Goal: Task Accomplishment & Management: Manage account settings

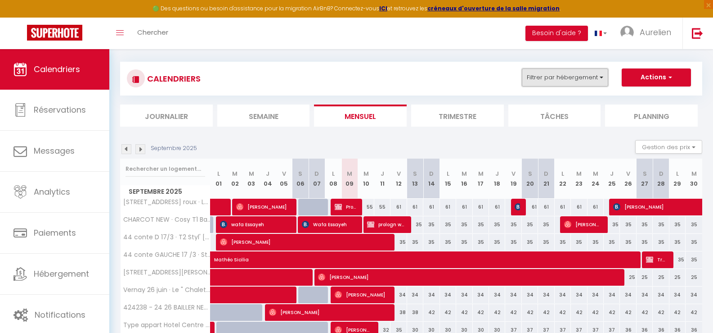
click at [577, 77] on button "Filtrer par hébergement" at bounding box center [565, 77] width 86 height 18
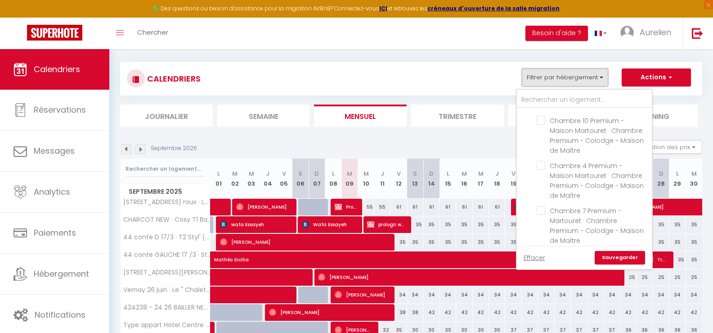
scroll to position [360, 0]
click at [530, 109] on input "MARTHOURET" at bounding box center [593, 107] width 135 height 9
checkbox input "true"
checkbox input "false"
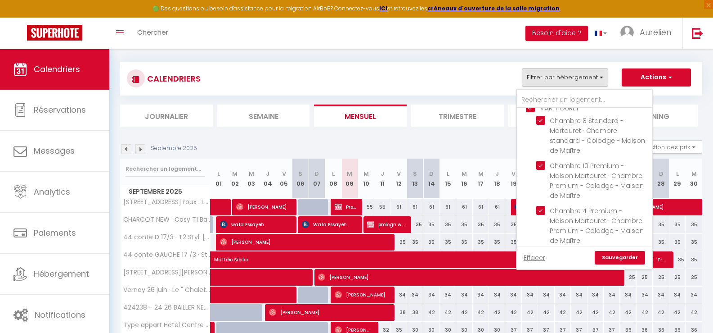
checkbox input "false"
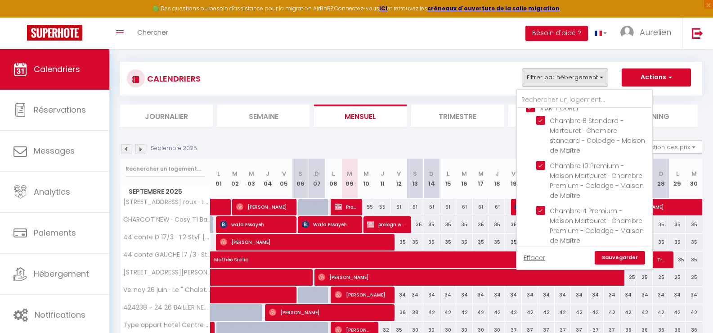
checkbox input "false"
checkbox input "true"
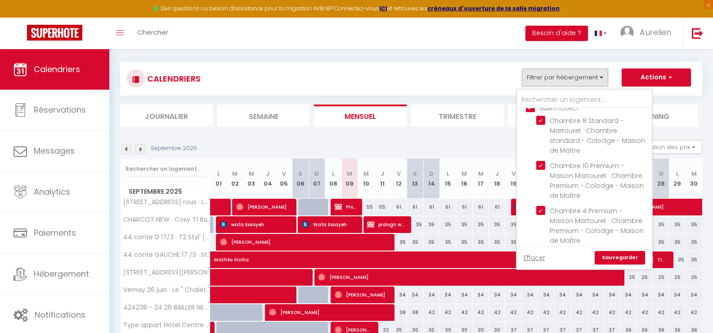
checkbox input "true"
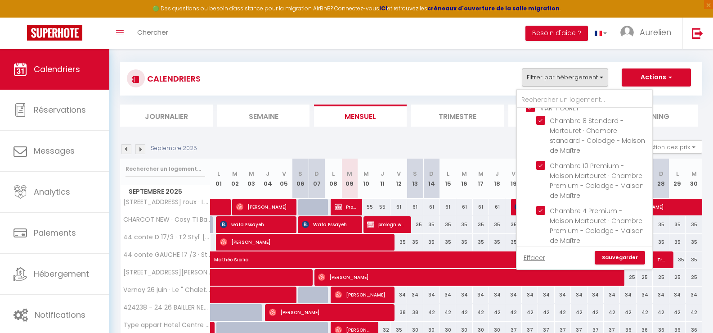
checkbox input "true"
checkbox input "false"
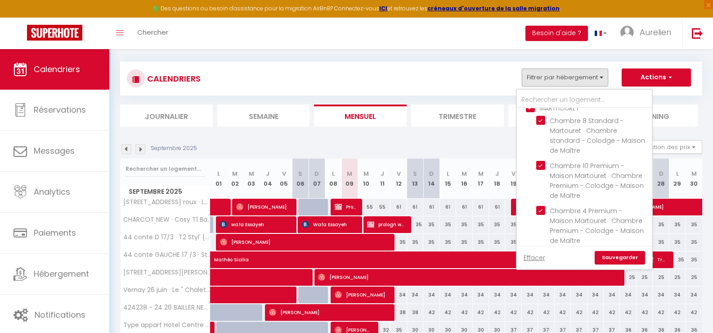
checkbox input "false"
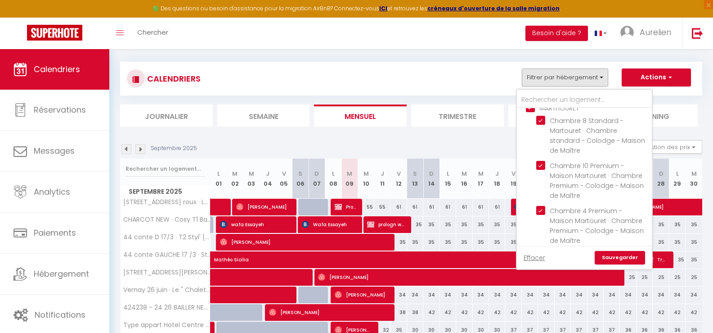
checkbox input "false"
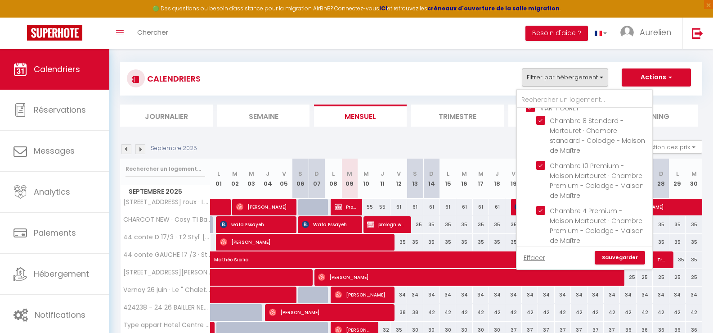
checkbox input "false"
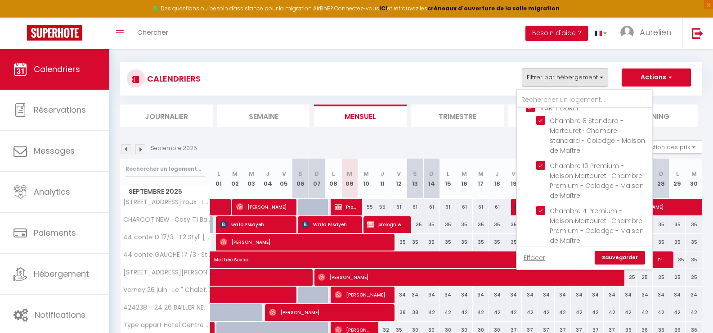
checkbox input "false"
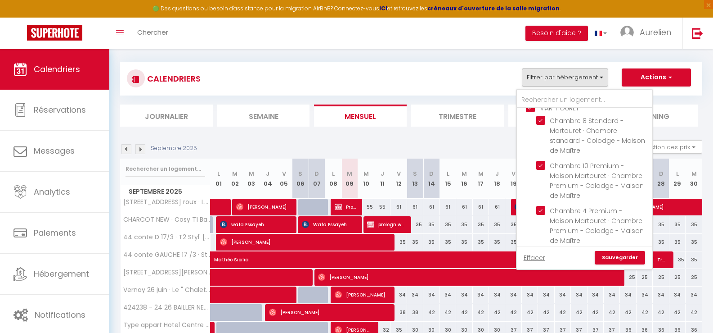
checkbox input "false"
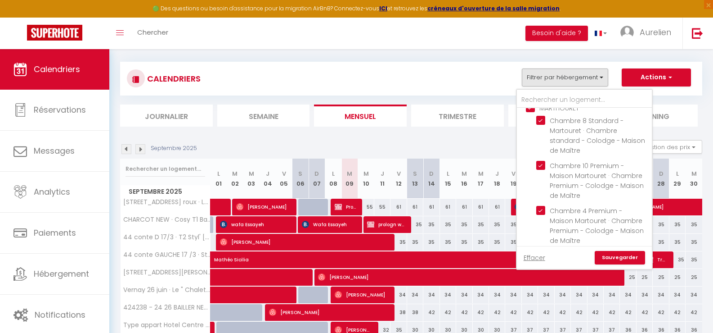
checkbox input "false"
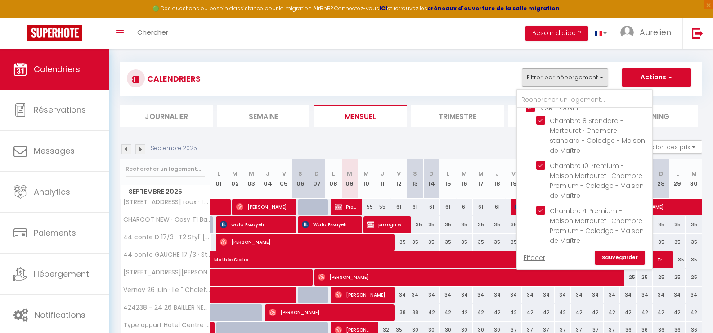
checkbox input "false"
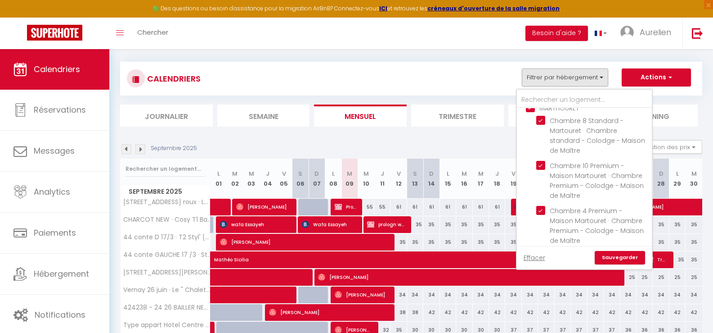
checkbox input "false"
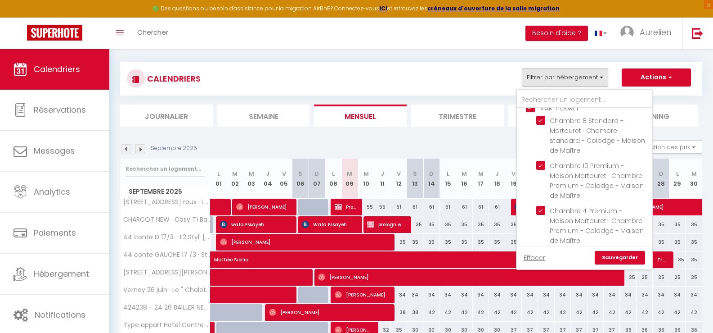
checkbox input "false"
click at [624, 256] on link "Sauvegarder" at bounding box center [620, 258] width 50 height 14
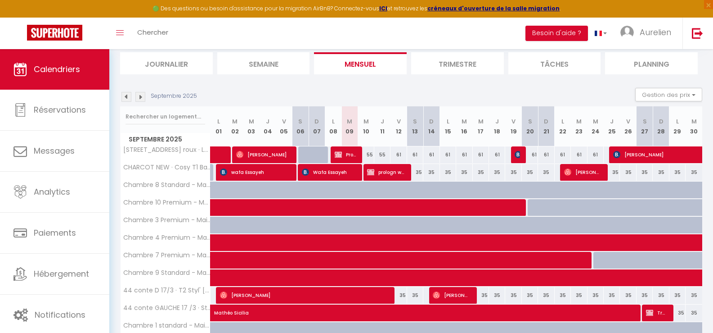
scroll to position [90, 0]
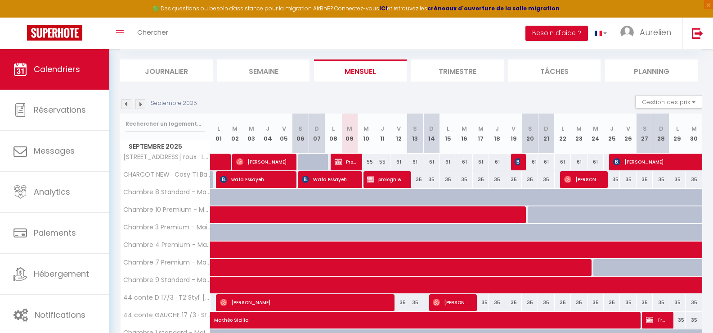
click at [127, 102] on img at bounding box center [127, 104] width 10 height 10
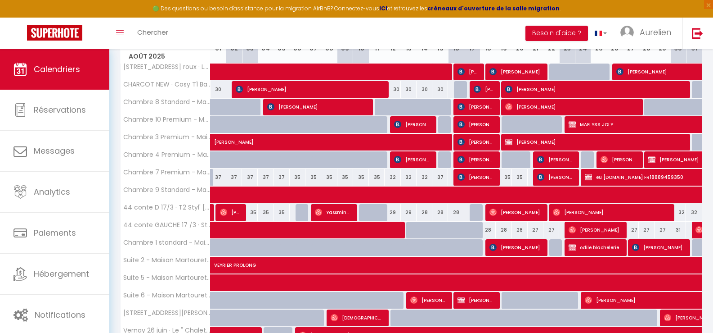
scroll to position [225, 0]
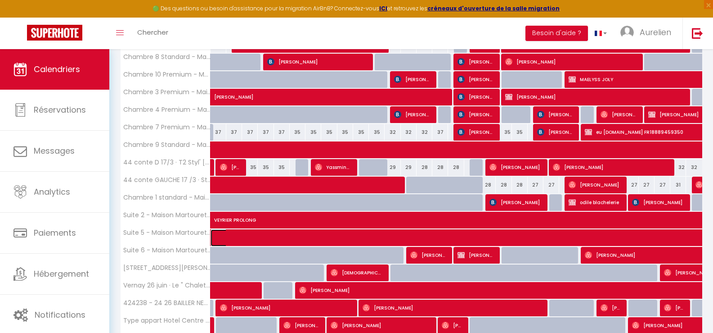
select select "OK"
select select "KO"
select select "0"
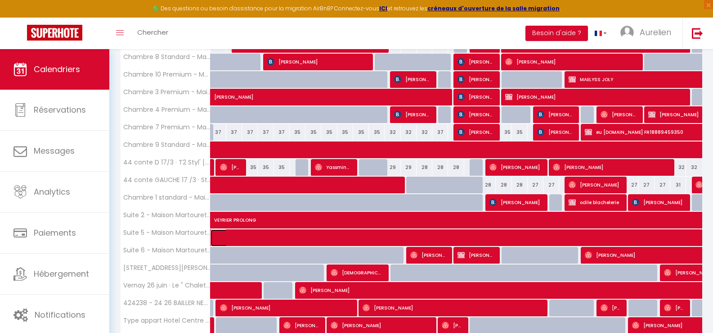
select select "1"
select select
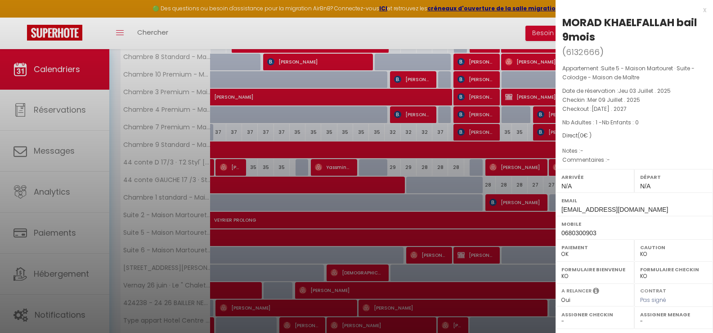
click at [482, 239] on div at bounding box center [356, 166] width 713 height 333
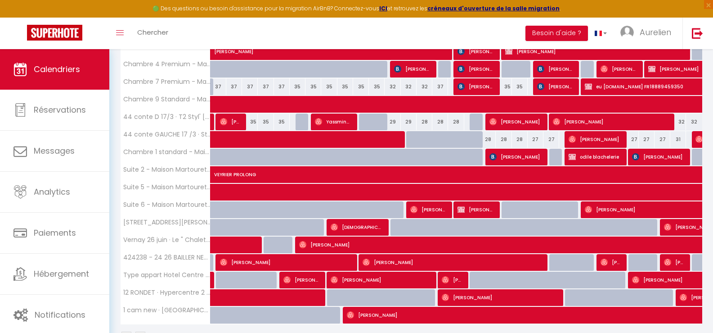
scroll to position [254, 0]
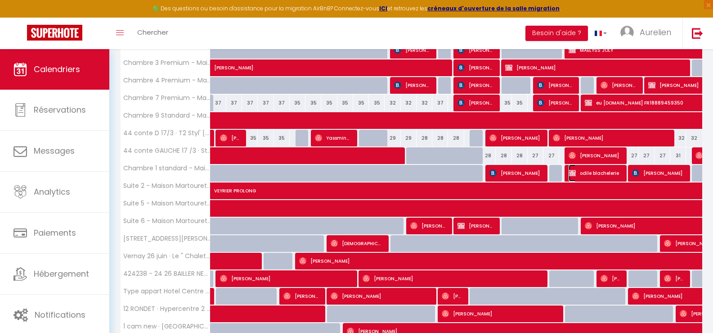
click at [598, 176] on span "odile blachelerie" at bounding box center [595, 172] width 53 height 17
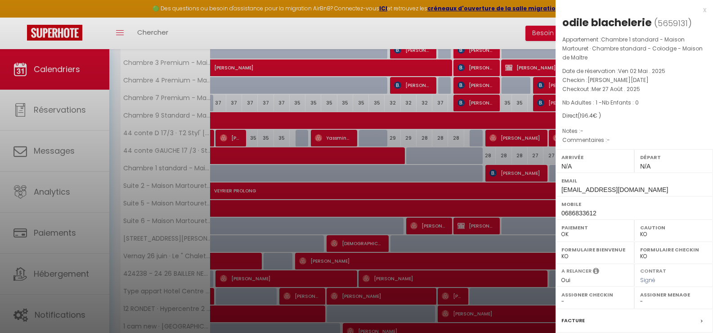
click at [491, 220] on div at bounding box center [356, 166] width 713 height 333
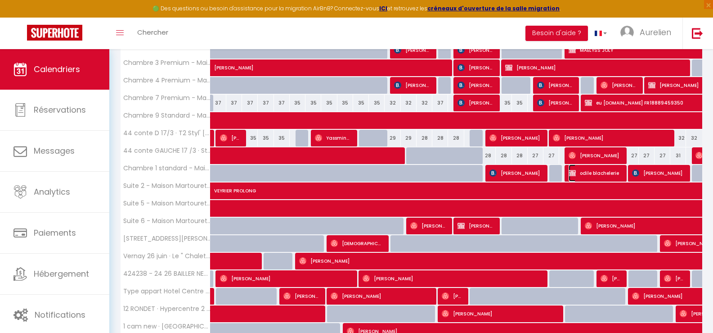
click at [590, 167] on span "odile blachelerie" at bounding box center [595, 172] width 53 height 17
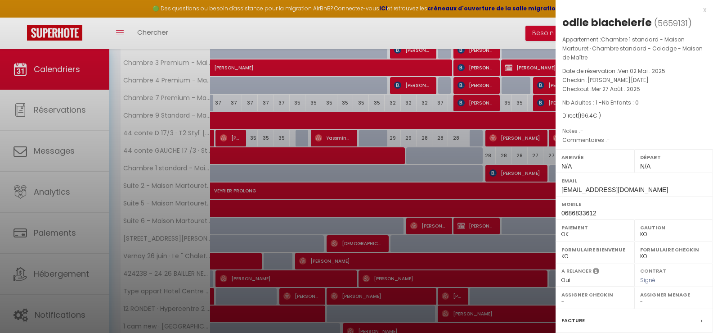
click at [517, 222] on div at bounding box center [356, 166] width 713 height 333
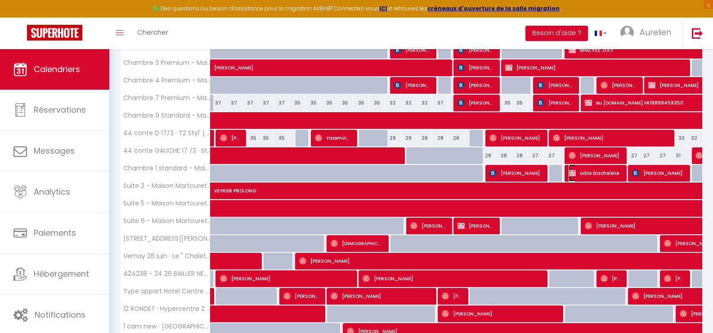
click at [586, 175] on span "odile blachelerie" at bounding box center [595, 172] width 53 height 17
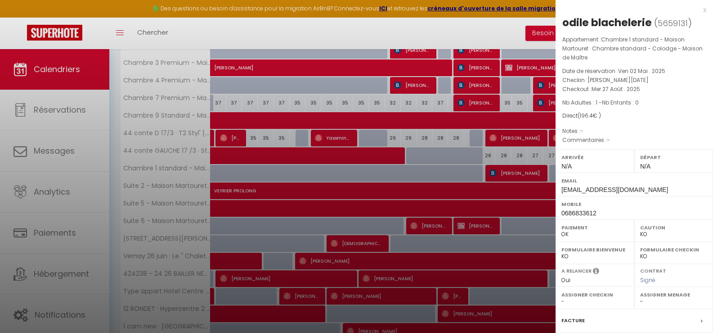
click at [439, 197] on div at bounding box center [356, 166] width 713 height 333
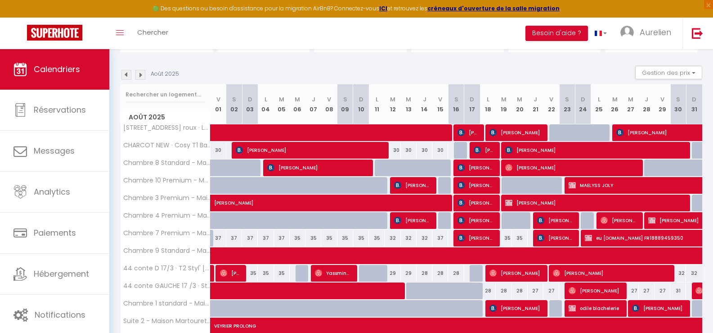
scroll to position [74, 0]
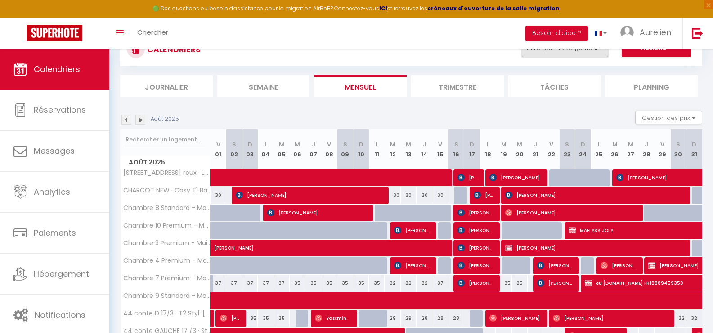
click at [573, 54] on button "Filtrer par hébergement" at bounding box center [565, 48] width 86 height 18
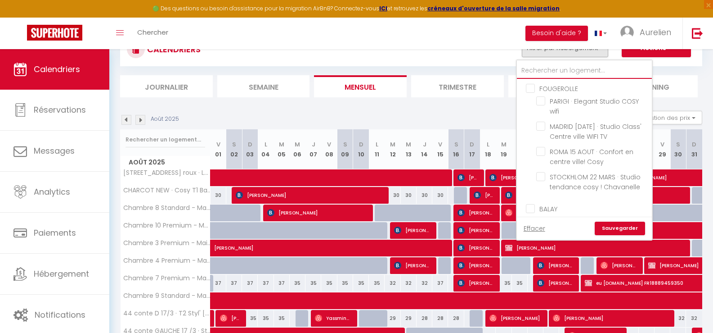
click at [552, 72] on input "text" at bounding box center [584, 71] width 135 height 16
type input "co"
checkbox input "false"
type input "coc"
checkbox input "false"
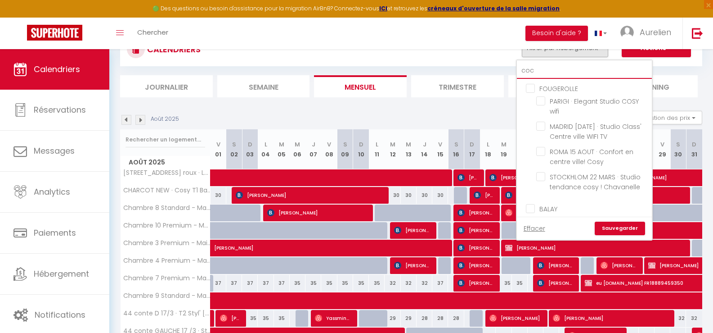
type input "coco"
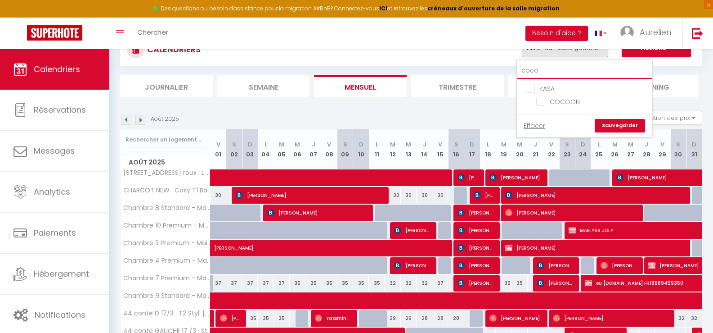
checkbox input "false"
type input "coco"
click at [570, 100] on input "COCOON" at bounding box center [593, 100] width 113 height 9
checkbox input "true"
click at [625, 124] on link "Sauvegarder" at bounding box center [620, 126] width 50 height 14
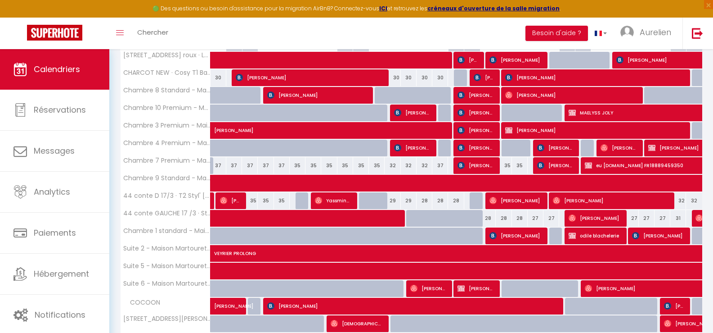
scroll to position [254, 0]
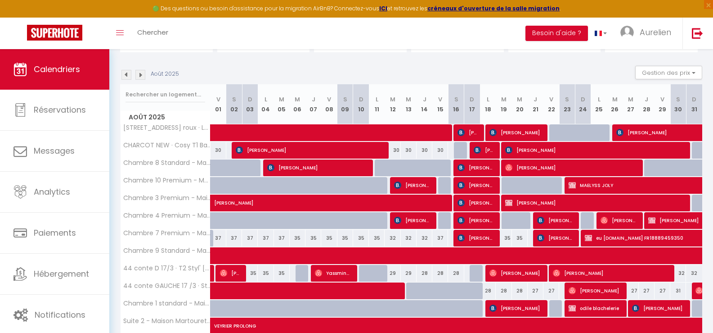
click at [140, 73] on img at bounding box center [140, 75] width 10 height 10
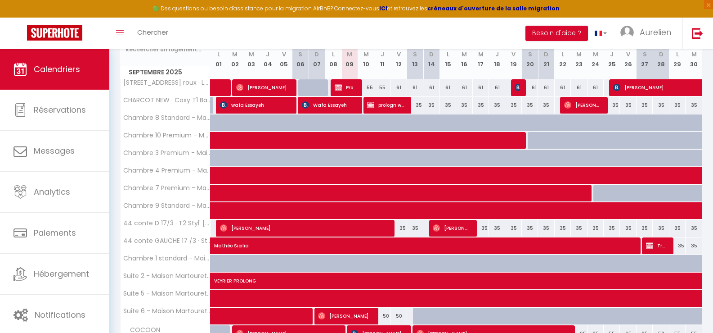
scroll to position [209, 0]
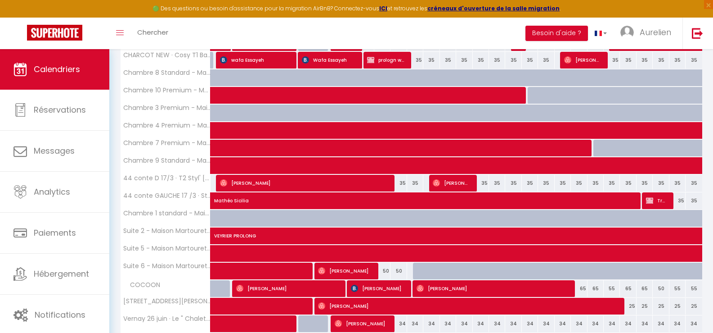
click at [584, 289] on div "65" at bounding box center [579, 288] width 16 height 17
type input "65"
type input "[DATE]"
type input "Mer 24 Septembre 2025"
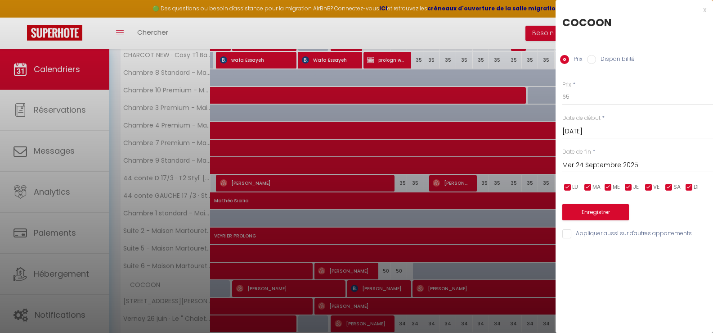
click at [572, 83] on div "Prix * 65" at bounding box center [638, 93] width 151 height 25
drag, startPoint x: 573, startPoint y: 92, endPoint x: 555, endPoint y: 96, distance: 18.0
click at [555, 96] on body "🟢 Des questions ou besoin d'assistance pour la migration AirBnB? Connectez-vous…" at bounding box center [356, 142] width 713 height 605
click at [582, 163] on input "Mer 24 Septembre 2025" at bounding box center [638, 165] width 151 height 12
click at [631, 103] on input "55" at bounding box center [638, 97] width 151 height 16
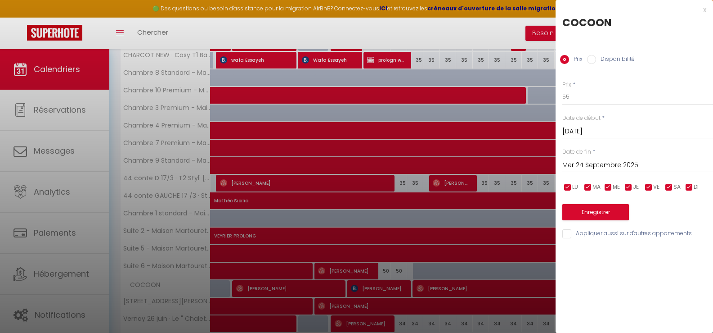
click at [706, 9] on div "x" at bounding box center [631, 10] width 151 height 11
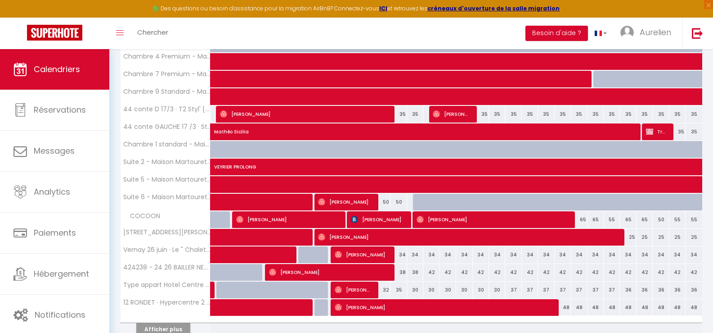
scroll to position [299, 0]
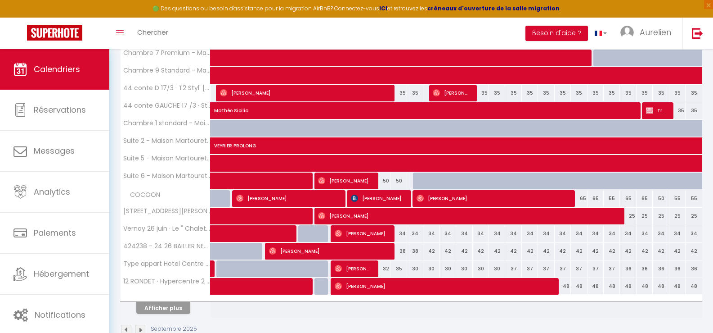
click at [433, 250] on div "42" at bounding box center [432, 251] width 16 height 17
type input "42"
type input "Dim 14 Septembre 2025"
type input "Lun 15 Septembre 2025"
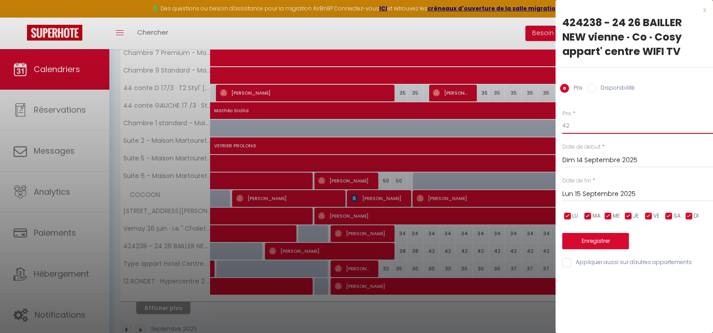
drag, startPoint x: 507, startPoint y: 132, endPoint x: 489, endPoint y: 136, distance: 18.5
click at [507, 132] on body "🟢 Des questions ou besoin d'assistance pour la migration AirBnB? Connectez-vous…" at bounding box center [356, 52] width 713 height 605
type input "37"
click at [600, 192] on input "Lun 15 Septembre 2025" at bounding box center [638, 194] width 151 height 12
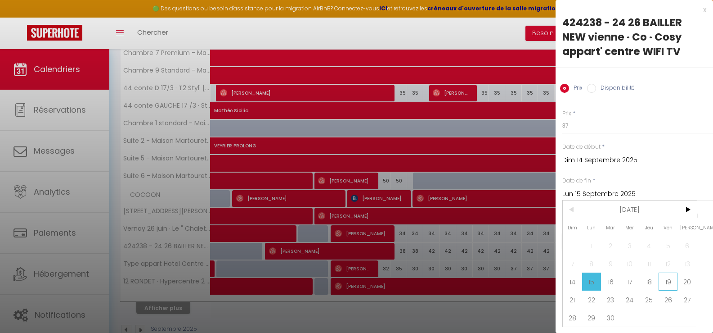
click at [669, 283] on span "19" at bounding box center [668, 281] width 19 height 18
type input "Ven 19 Septembre 2025"
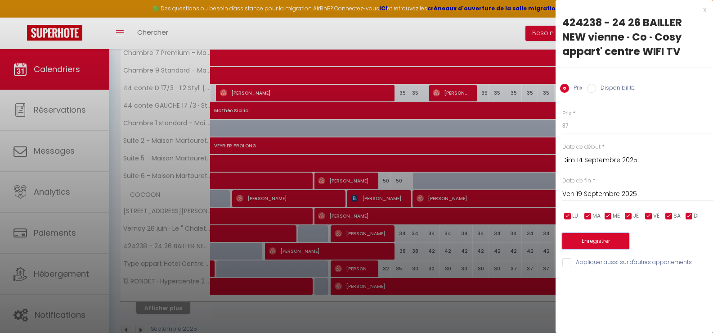
click at [618, 241] on button "Enregistrer" at bounding box center [596, 241] width 67 height 16
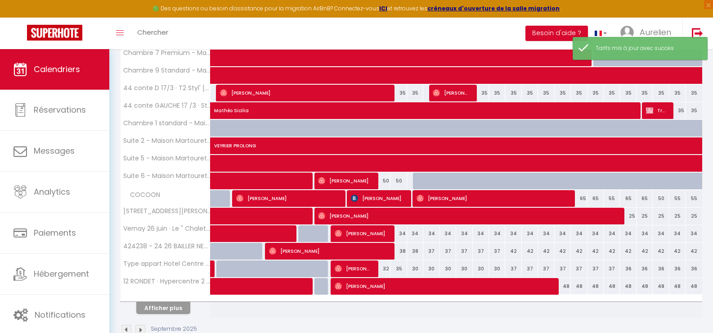
click at [400, 268] on div "35" at bounding box center [399, 268] width 16 height 17
type input "35"
type input "Ven 12 Septembre 2025"
type input "[DATE]"
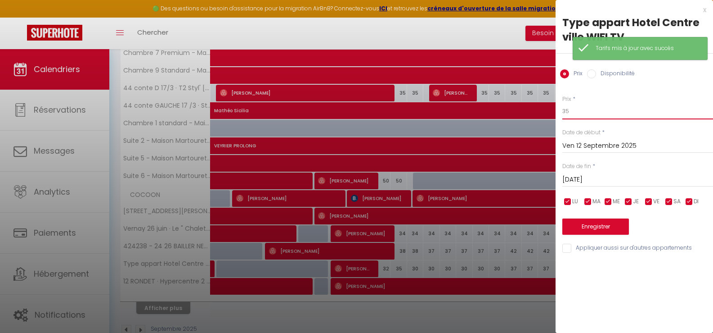
drag, startPoint x: 582, startPoint y: 111, endPoint x: 548, endPoint y: 103, distance: 34.4
click at [548, 103] on body "🟢 Des questions ou besoin d'assistance pour la migration AirBnB? Connectez-vous…" at bounding box center [356, 52] width 713 height 605
type input "30"
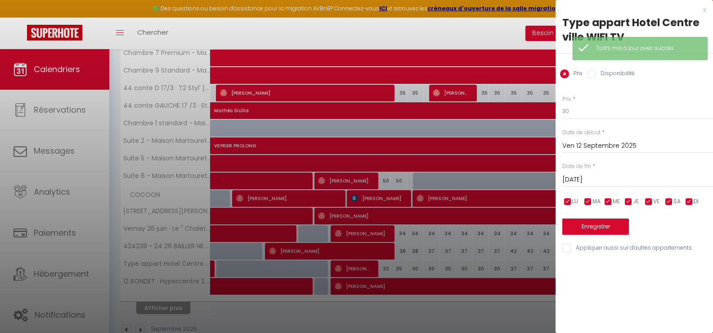
click at [611, 179] on input "[DATE]" at bounding box center [638, 180] width 151 height 12
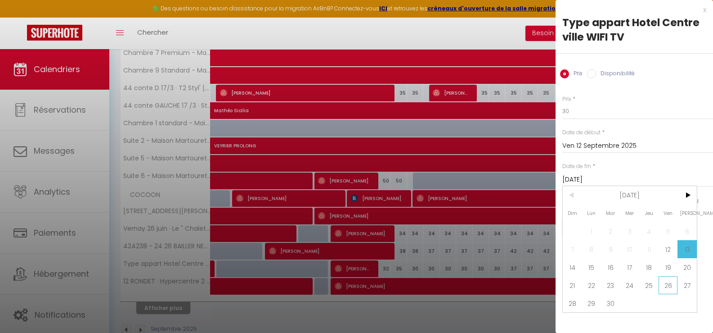
click at [666, 282] on span "26" at bounding box center [668, 285] width 19 height 18
type input "Ven 26 Septembre 2025"
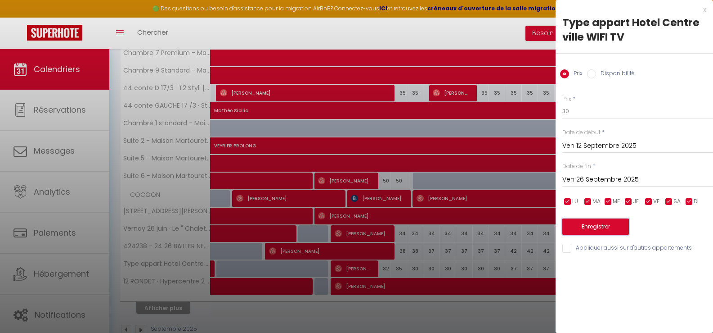
click at [610, 228] on button "Enregistrer" at bounding box center [596, 226] width 67 height 16
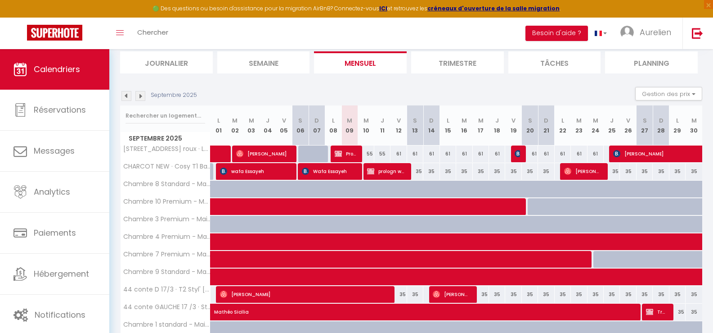
scroll to position [74, 0]
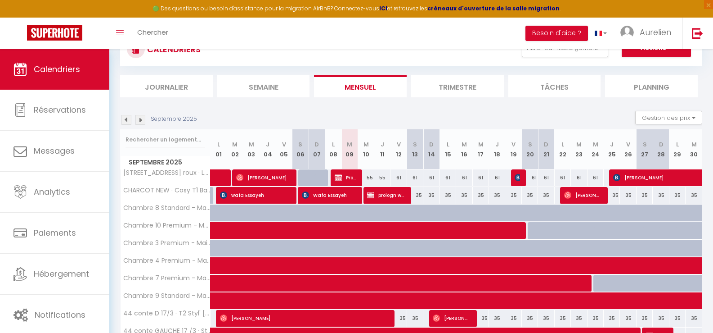
click at [372, 177] on div "55" at bounding box center [366, 177] width 16 height 17
type input "55"
type input "Mer 10 Septembre 2025"
type input "Jeu 11 Septembre 2025"
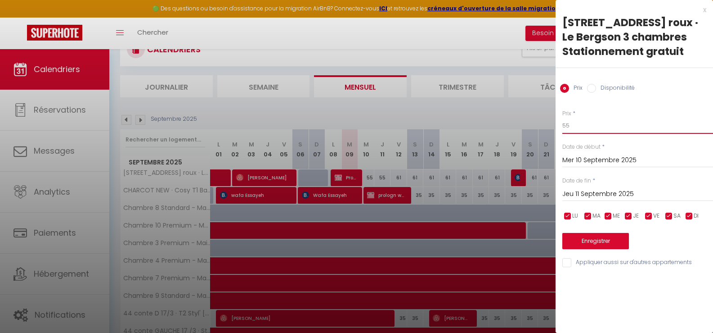
drag, startPoint x: 592, startPoint y: 121, endPoint x: 549, endPoint y: 126, distance: 43.5
click at [549, 126] on body "🟢 Des questions ou besoin d'assistance pour la migration AirBnB? Connectez-vous…" at bounding box center [356, 277] width 713 height 605
type input "50"
click at [589, 192] on input "Jeu 11 Septembre 2025" at bounding box center [638, 194] width 151 height 12
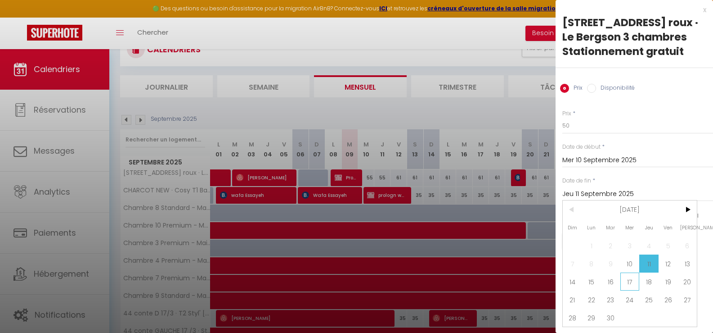
click at [632, 282] on span "17" at bounding box center [630, 281] width 19 height 18
type input "Mer 17 Septembre 2025"
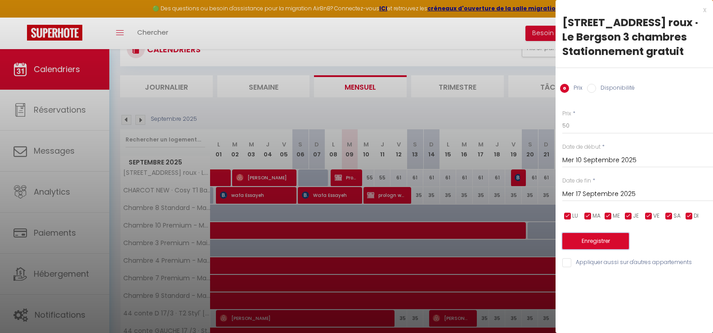
click at [604, 242] on button "Enregistrer" at bounding box center [596, 241] width 67 height 16
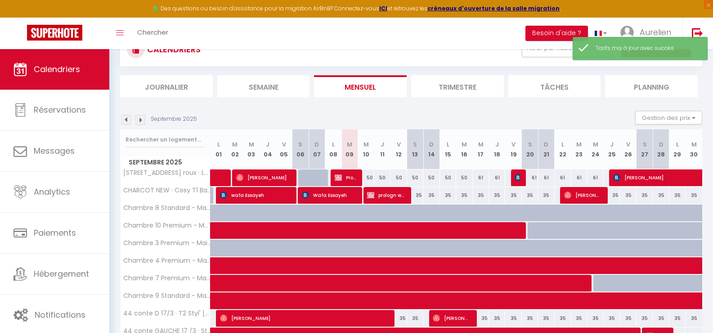
click at [480, 178] on div "61" at bounding box center [481, 177] width 16 height 17
type input "61"
type input "Mer 17 Septembre 2025"
type input "Jeu 18 Septembre 2025"
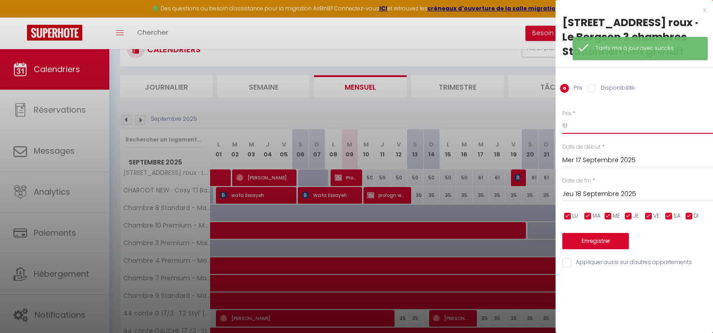
click at [549, 127] on body "🟢 Des questions ou besoin d'assistance pour la migration AirBnB? Connectez-vous…" at bounding box center [356, 277] width 713 height 605
type input "55"
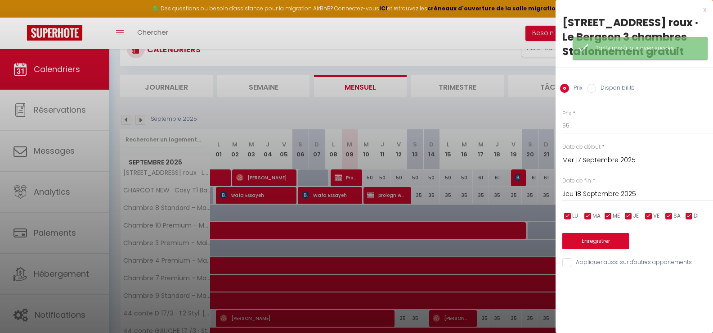
click at [590, 194] on input "Jeu 18 Septembre 2025" at bounding box center [638, 194] width 151 height 12
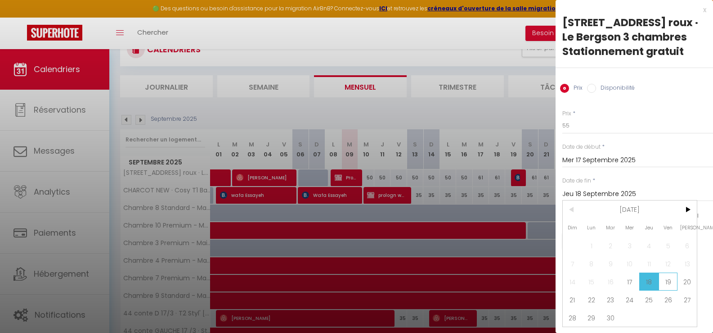
click at [673, 282] on span "19" at bounding box center [668, 281] width 19 height 18
type input "Ven 19 Septembre 2025"
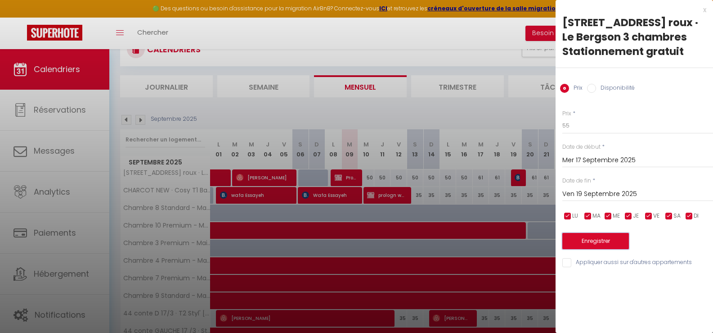
click at [628, 236] on button "Enregistrer" at bounding box center [596, 241] width 67 height 16
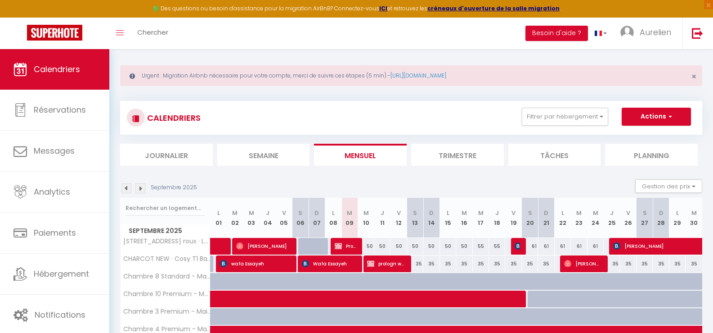
scroll to position [0, 0]
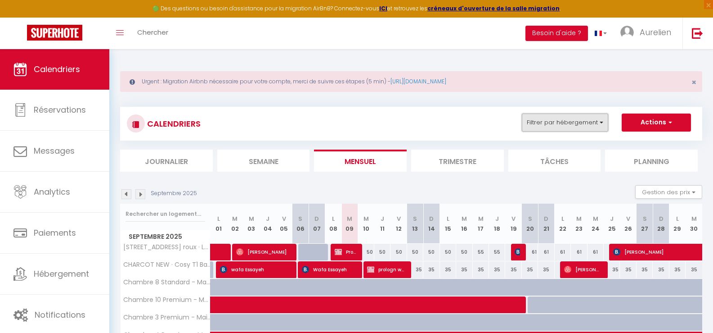
click at [564, 126] on button "Filtrer par hébergement" at bounding box center [565, 122] width 86 height 18
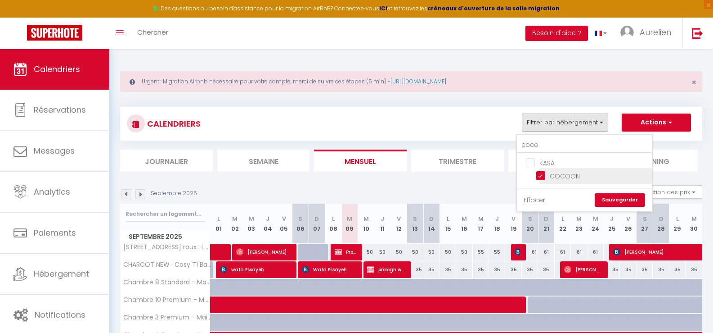
click at [541, 177] on input "COCOON" at bounding box center [593, 175] width 113 height 9
checkbox input "false"
click at [532, 161] on input "KASA" at bounding box center [593, 162] width 135 height 9
checkbox input "true"
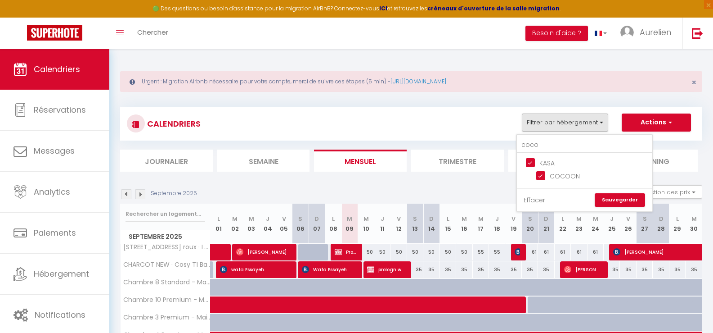
click at [620, 200] on link "Sauvegarder" at bounding box center [620, 200] width 50 height 14
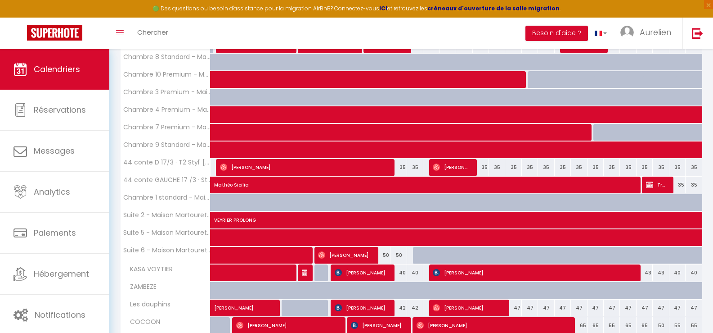
scroll to position [321, 0]
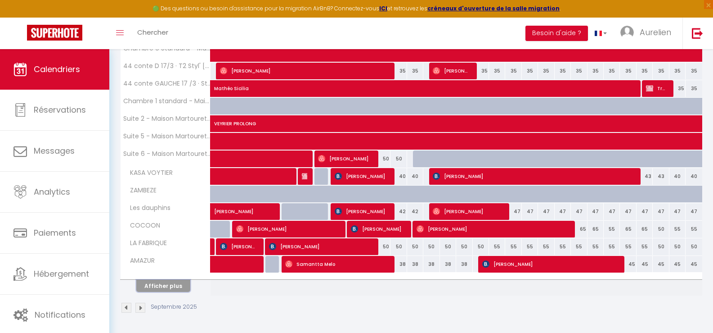
drag, startPoint x: 177, startPoint y: 288, endPoint x: 181, endPoint y: 285, distance: 5.2
click at [177, 288] on button "Afficher plus" at bounding box center [163, 286] width 54 height 12
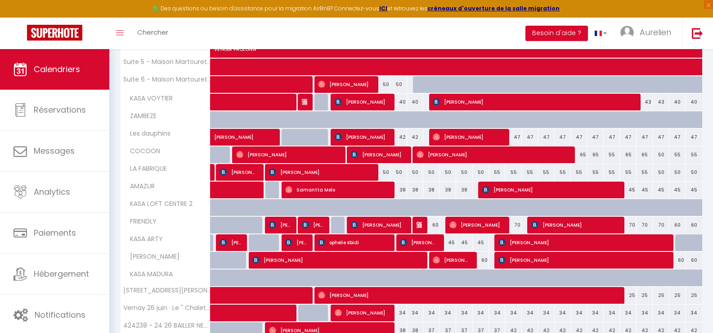
scroll to position [411, 0]
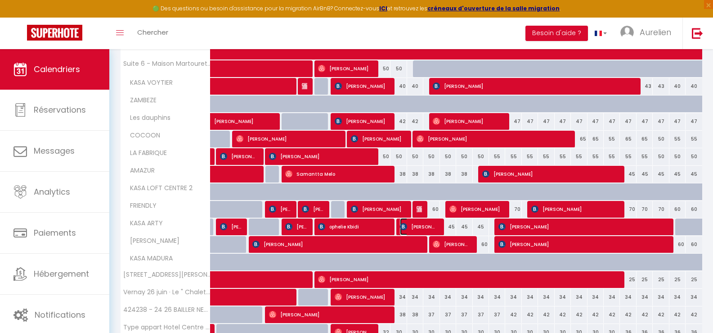
click at [431, 229] on span "[PERSON_NAME]" at bounding box center [419, 226] width 38 height 17
select select "OK"
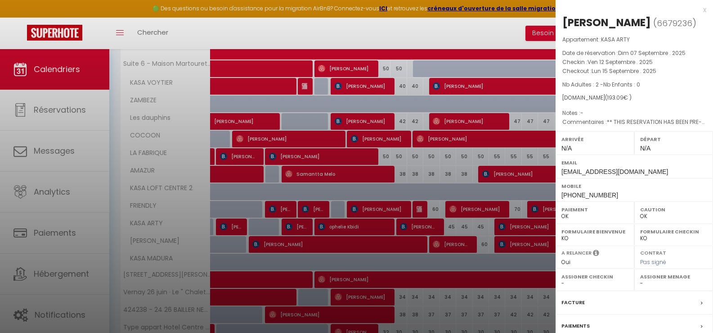
click at [431, 229] on div at bounding box center [356, 166] width 713 height 333
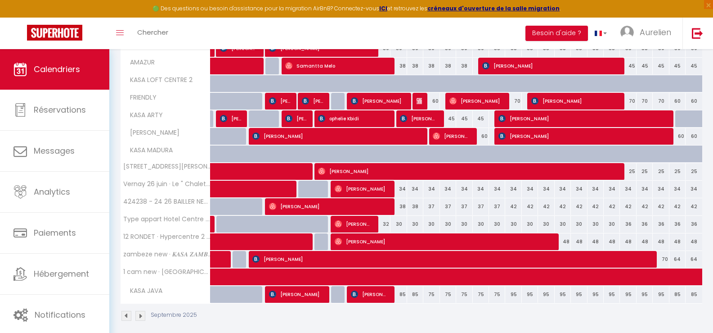
scroll to position [528, 0]
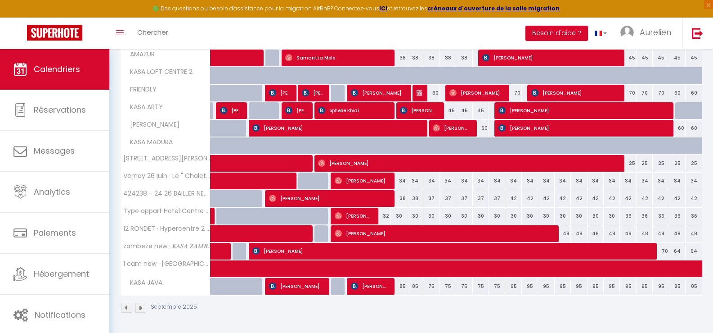
click at [403, 288] on div "85" at bounding box center [399, 286] width 16 height 17
type input "85"
type input "Ven 12 Septembre 2025"
type input "[DATE]"
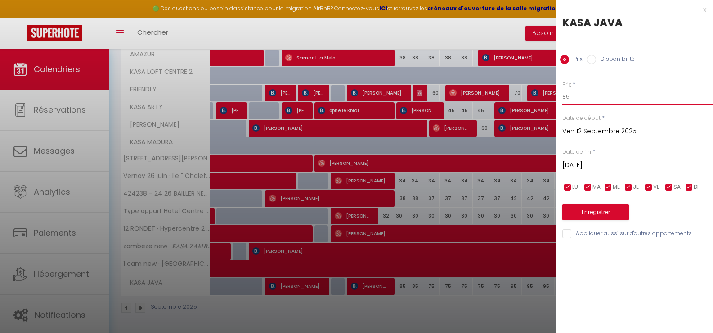
drag, startPoint x: 576, startPoint y: 99, endPoint x: 558, endPoint y: 98, distance: 18.0
click at [558, 98] on div "Prix * 85 Statut * Disponible Indisponible Date de début * [DATE] < [DATE] > Di…" at bounding box center [635, 154] width 158 height 170
type input "78"
click at [595, 161] on input "[DATE]" at bounding box center [638, 165] width 151 height 12
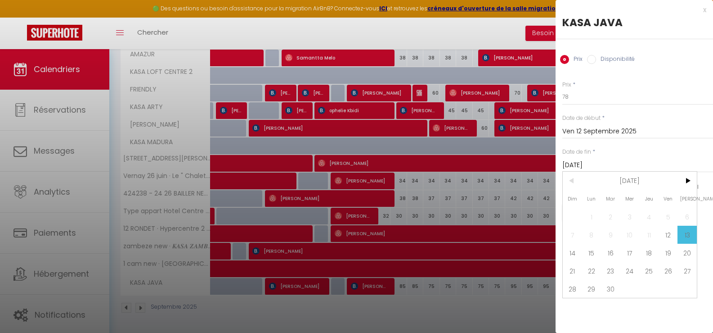
drag, startPoint x: 572, startPoint y: 257, endPoint x: 571, endPoint y: 251, distance: 5.9
click at [571, 257] on span "14" at bounding box center [572, 252] width 19 height 18
type input "Dim 14 Septembre 2025"
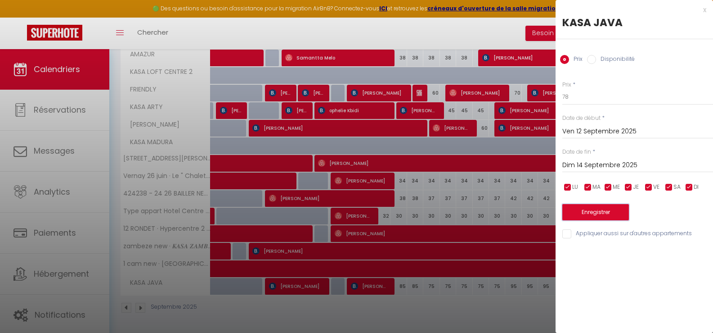
click at [587, 215] on button "Enregistrer" at bounding box center [596, 212] width 67 height 16
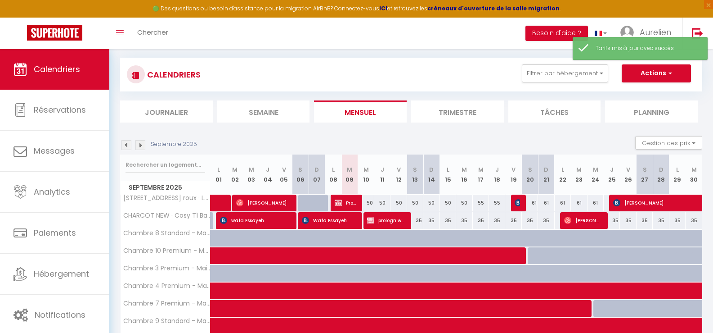
scroll to position [321, 0]
